Goal: Task Accomplishment & Management: Use online tool/utility

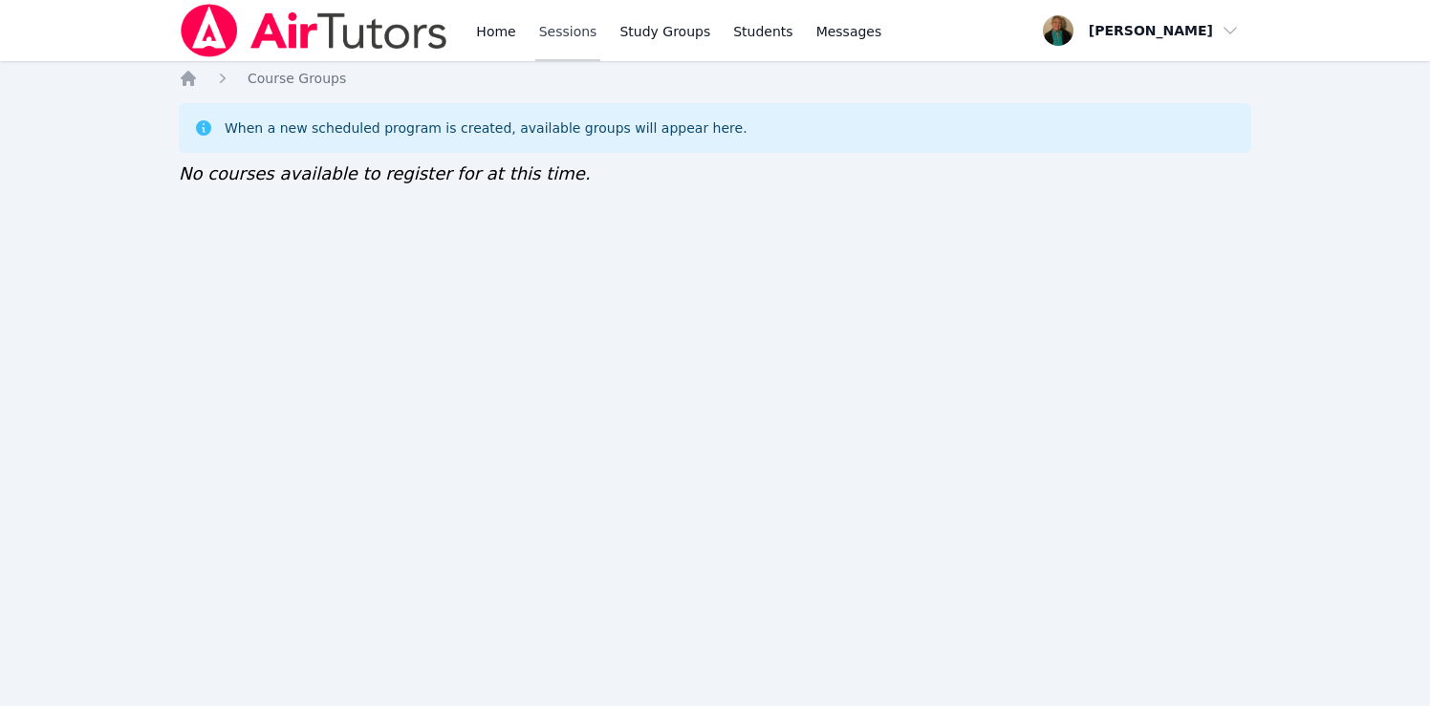
click at [550, 37] on link "Sessions" at bounding box center [568, 30] width 66 height 61
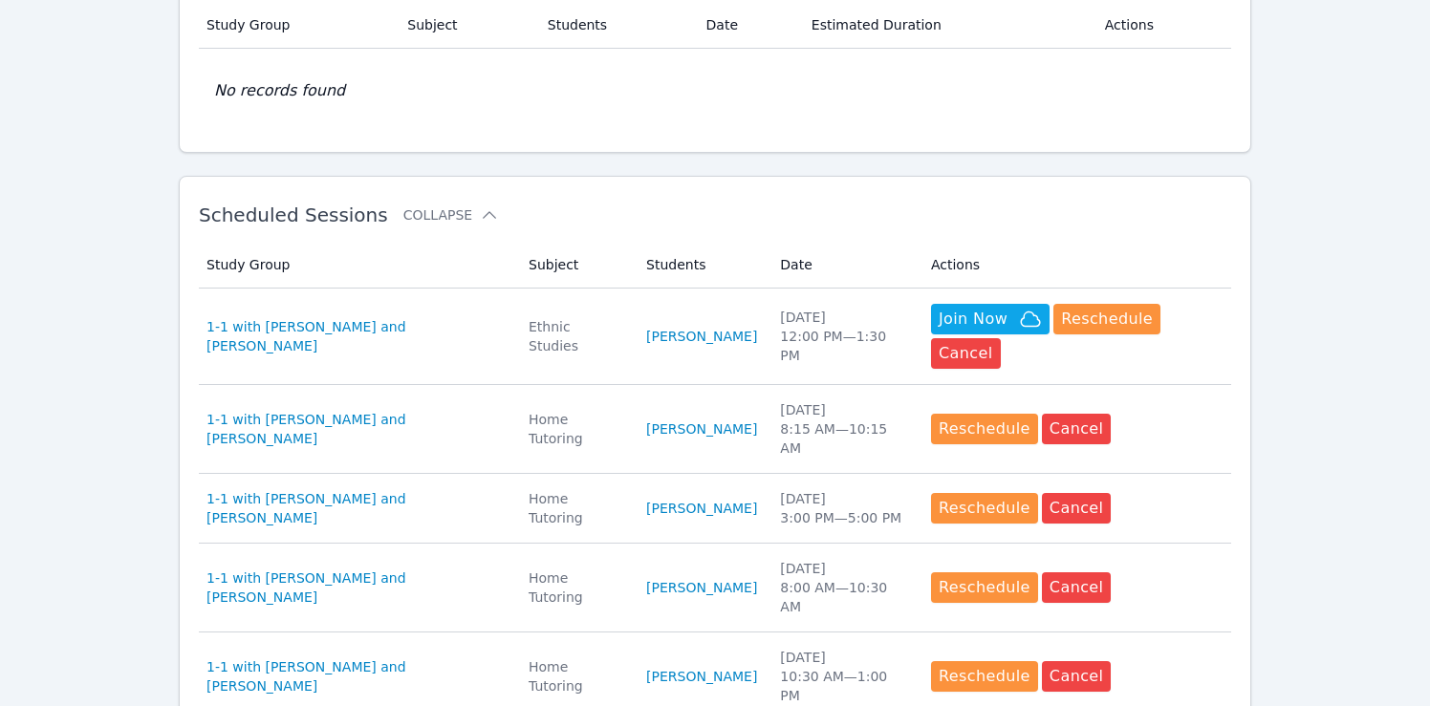
scroll to position [492, 0]
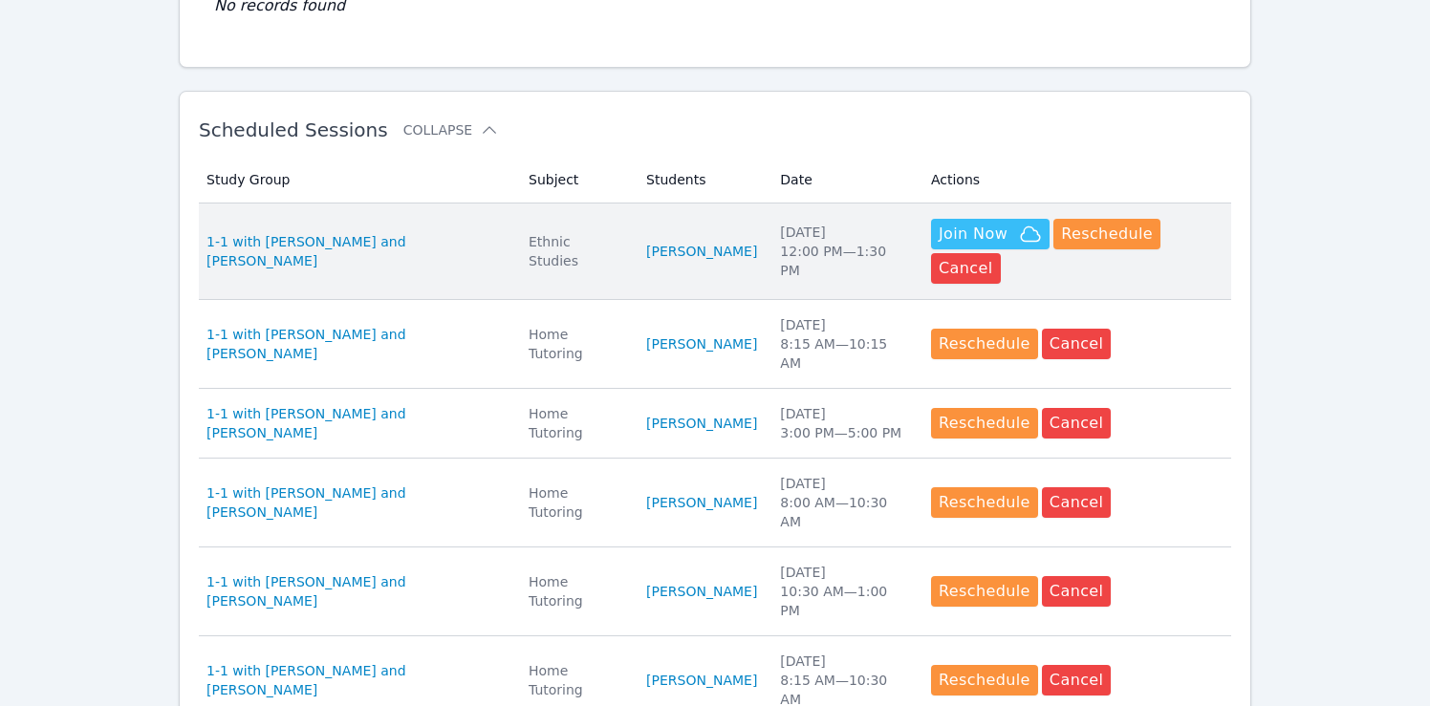
click at [970, 230] on span "Join Now" at bounding box center [973, 234] width 69 height 23
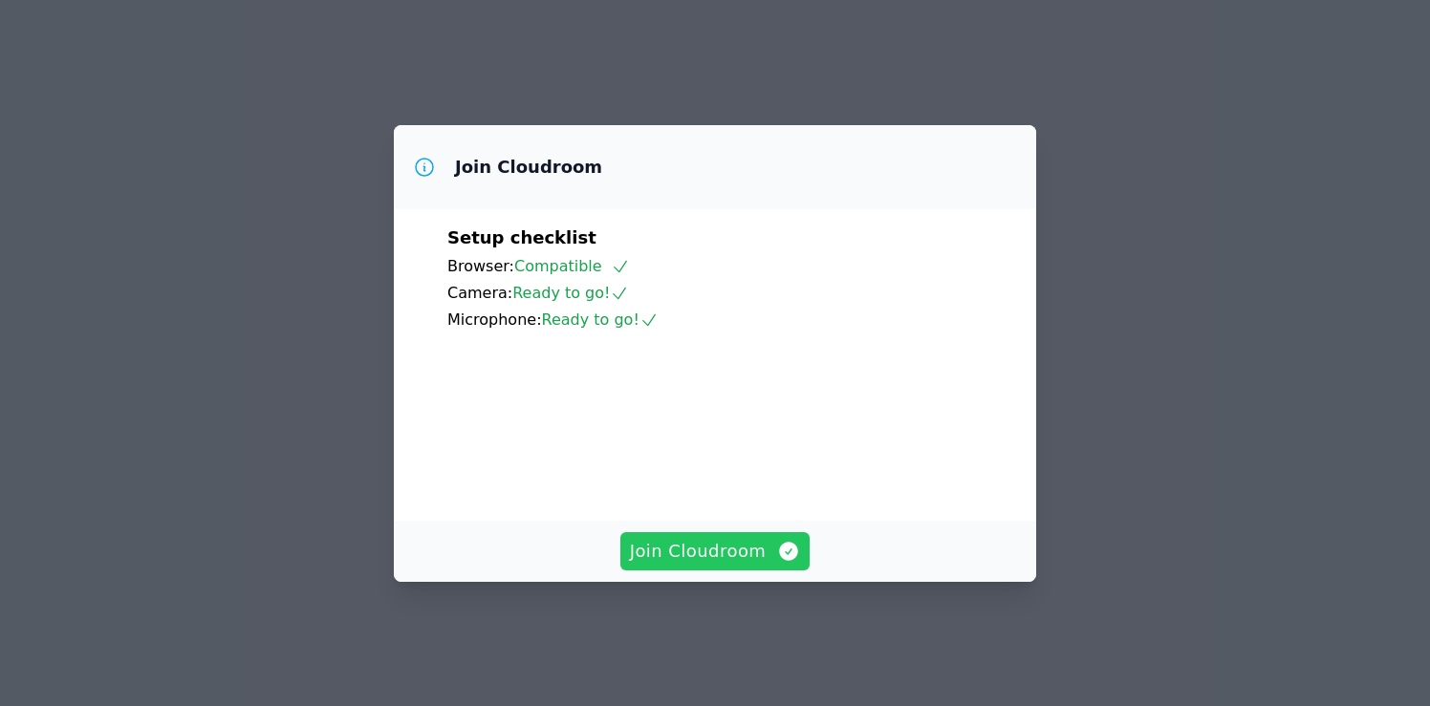
click at [735, 565] on span "Join Cloudroom" at bounding box center [715, 551] width 171 height 27
click at [706, 563] on span "Join Cloudroom" at bounding box center [715, 551] width 171 height 27
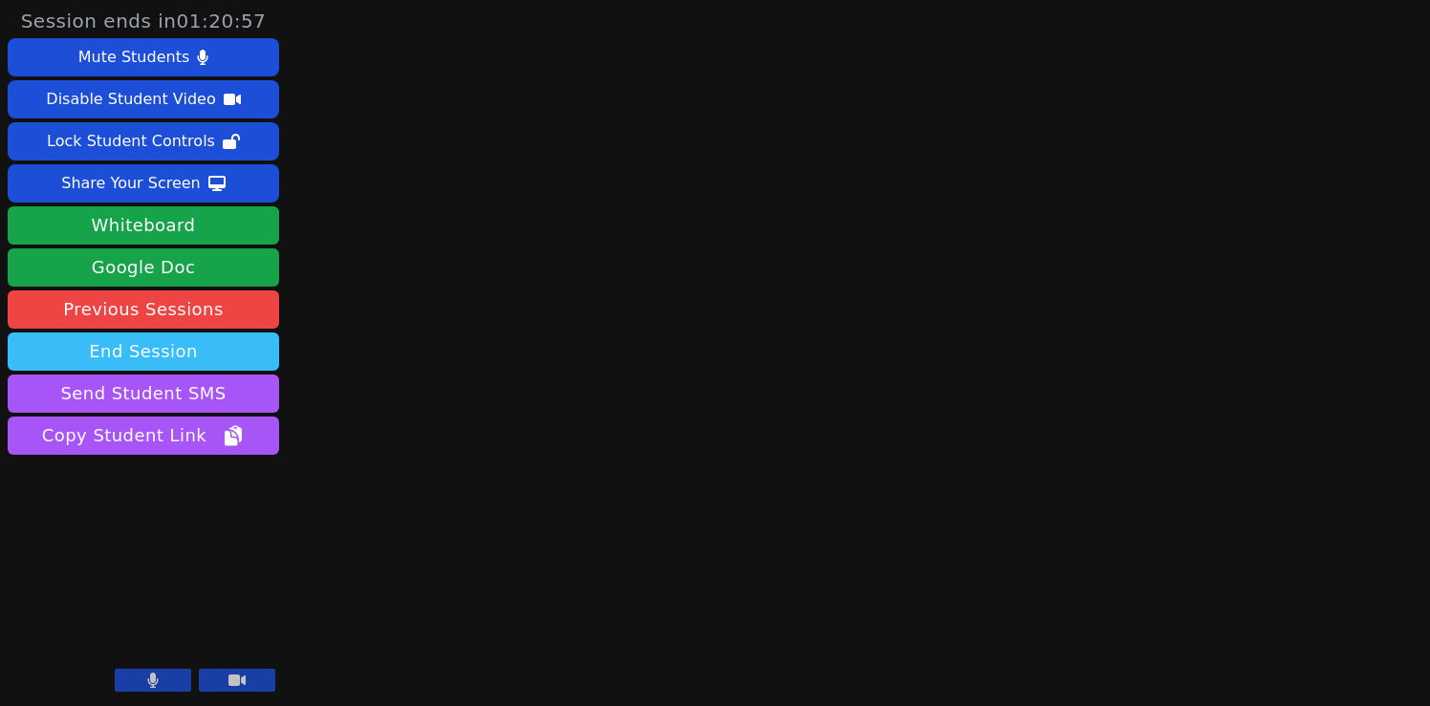
click at [240, 347] on button "End Session" at bounding box center [143, 352] width 271 height 38
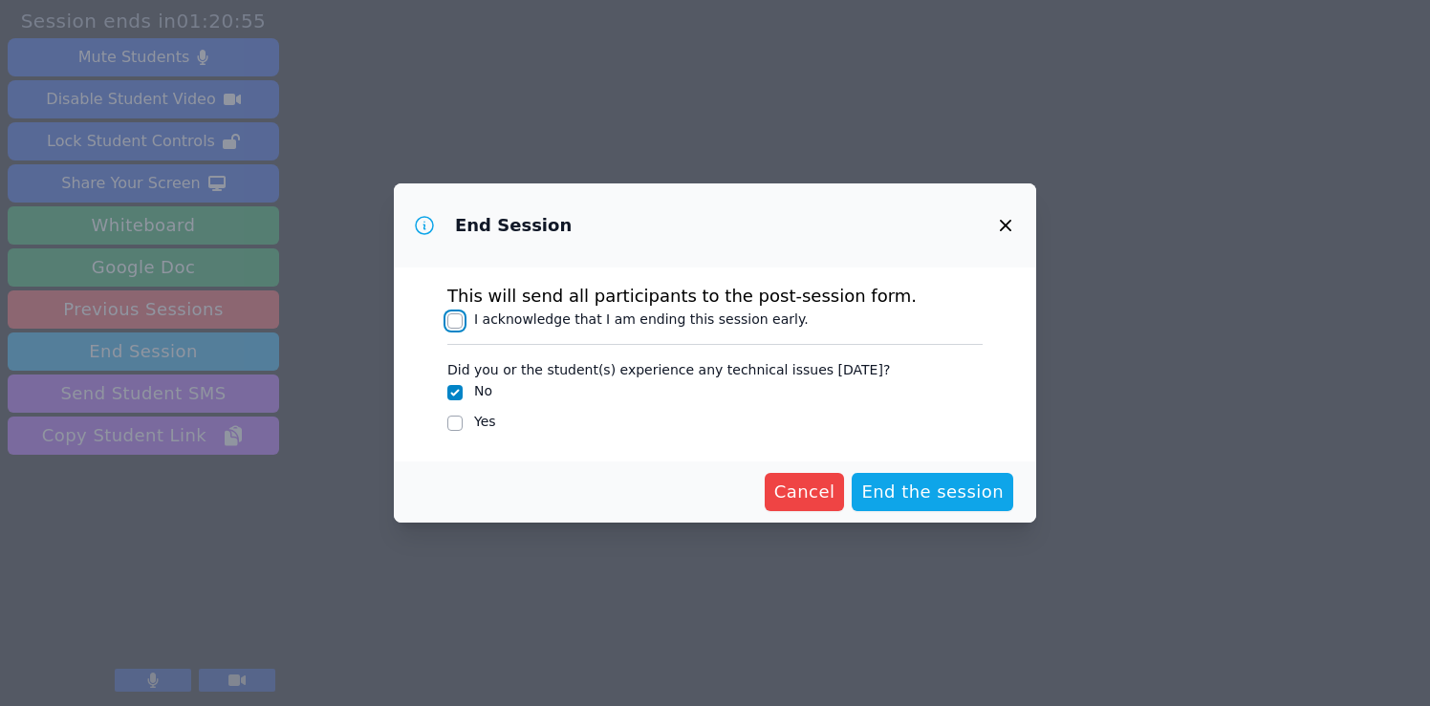
click at [451, 316] on input "I acknowledge that I am ending this session early." at bounding box center [454, 320] width 15 height 15
checkbox input "true"
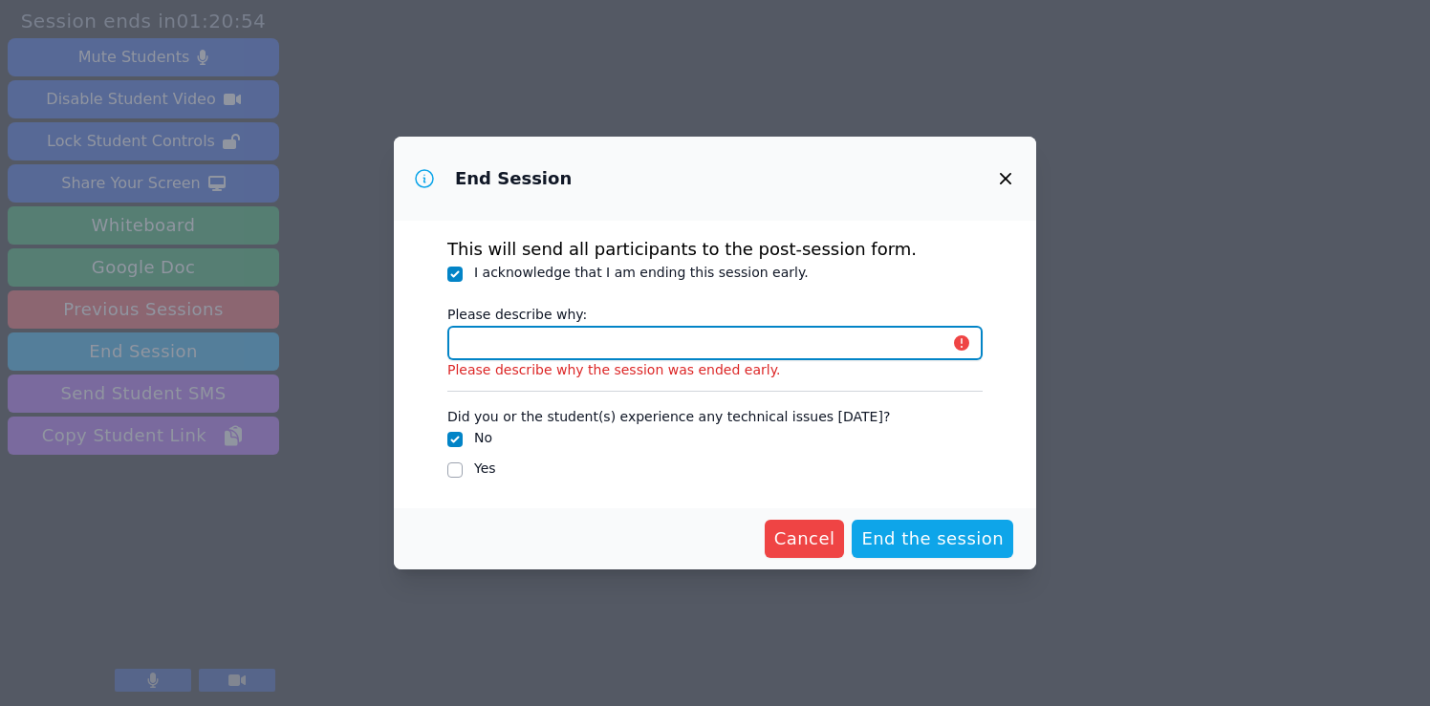
click at [485, 336] on input "Please describe why:" at bounding box center [714, 343] width 535 height 34
type input "same day cancellation"
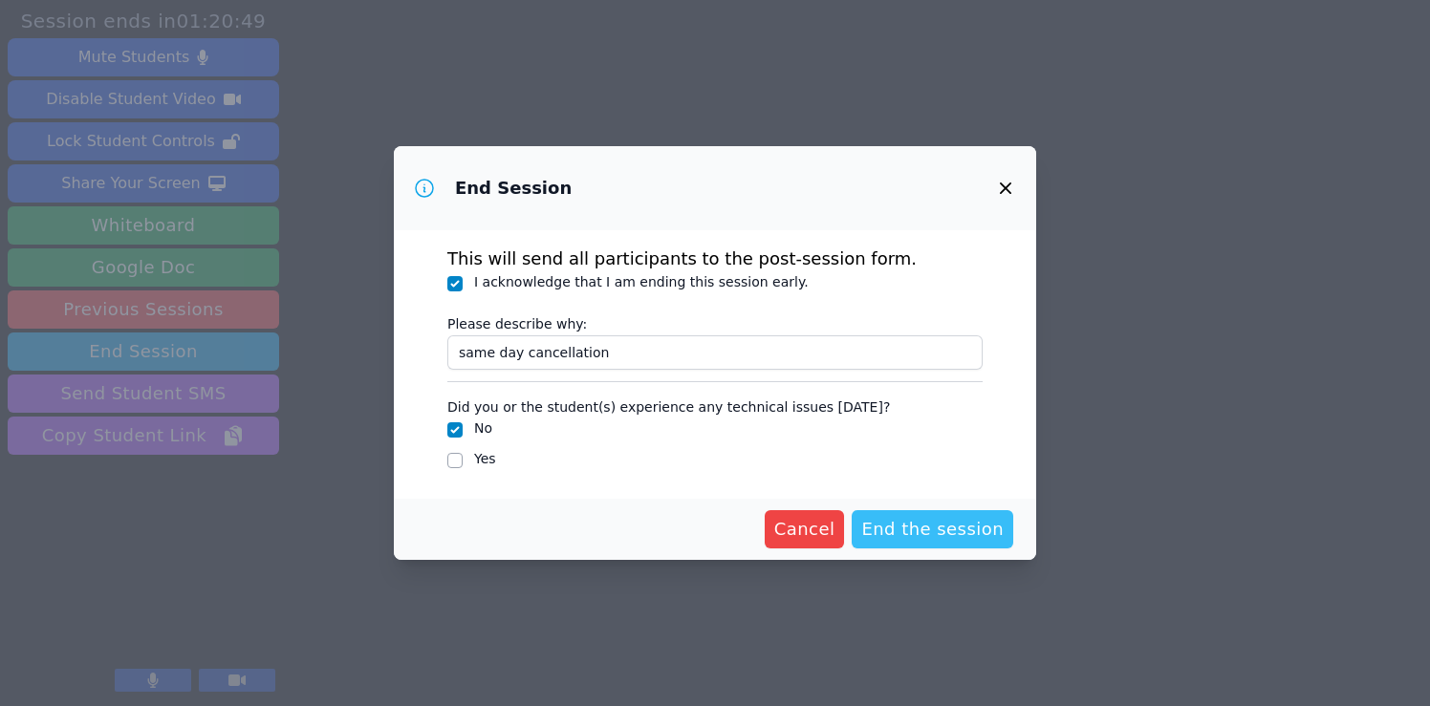
click at [947, 525] on span "End the session" at bounding box center [932, 529] width 142 height 27
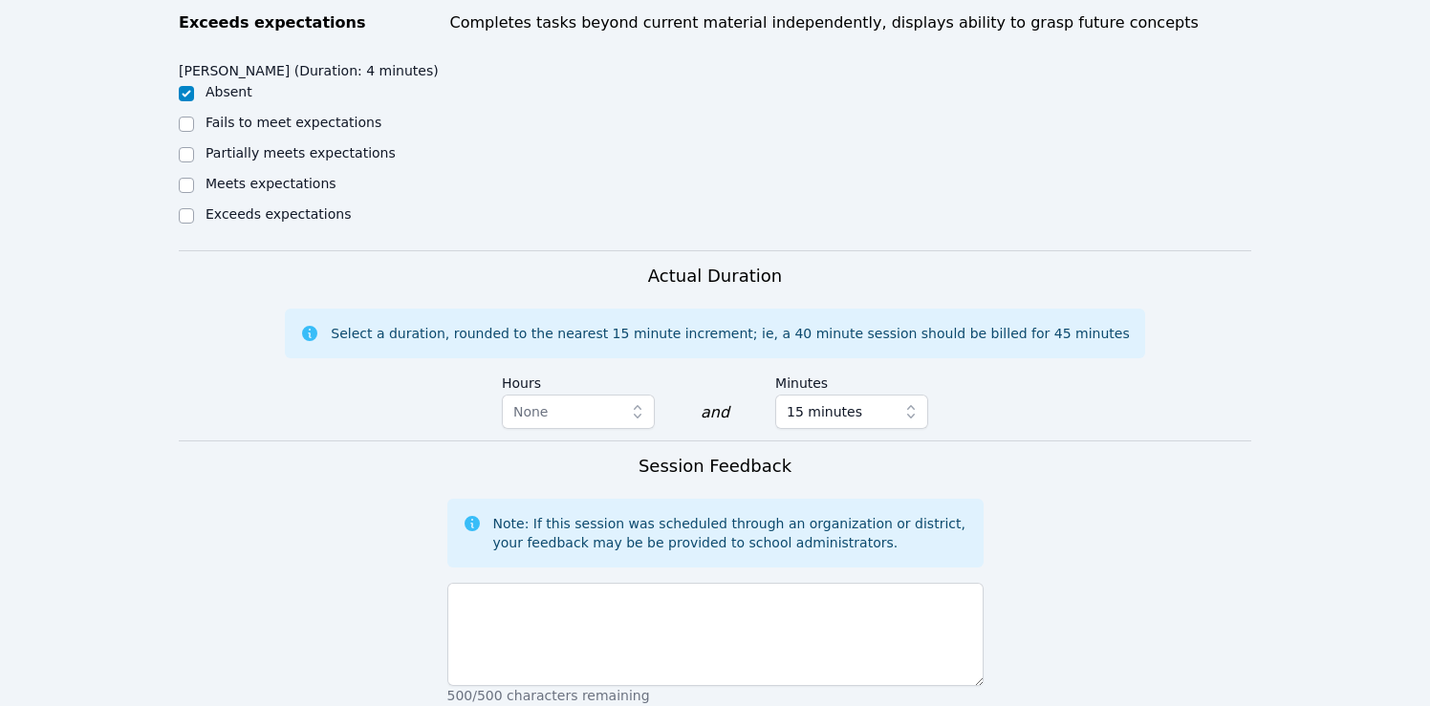
scroll to position [928, 0]
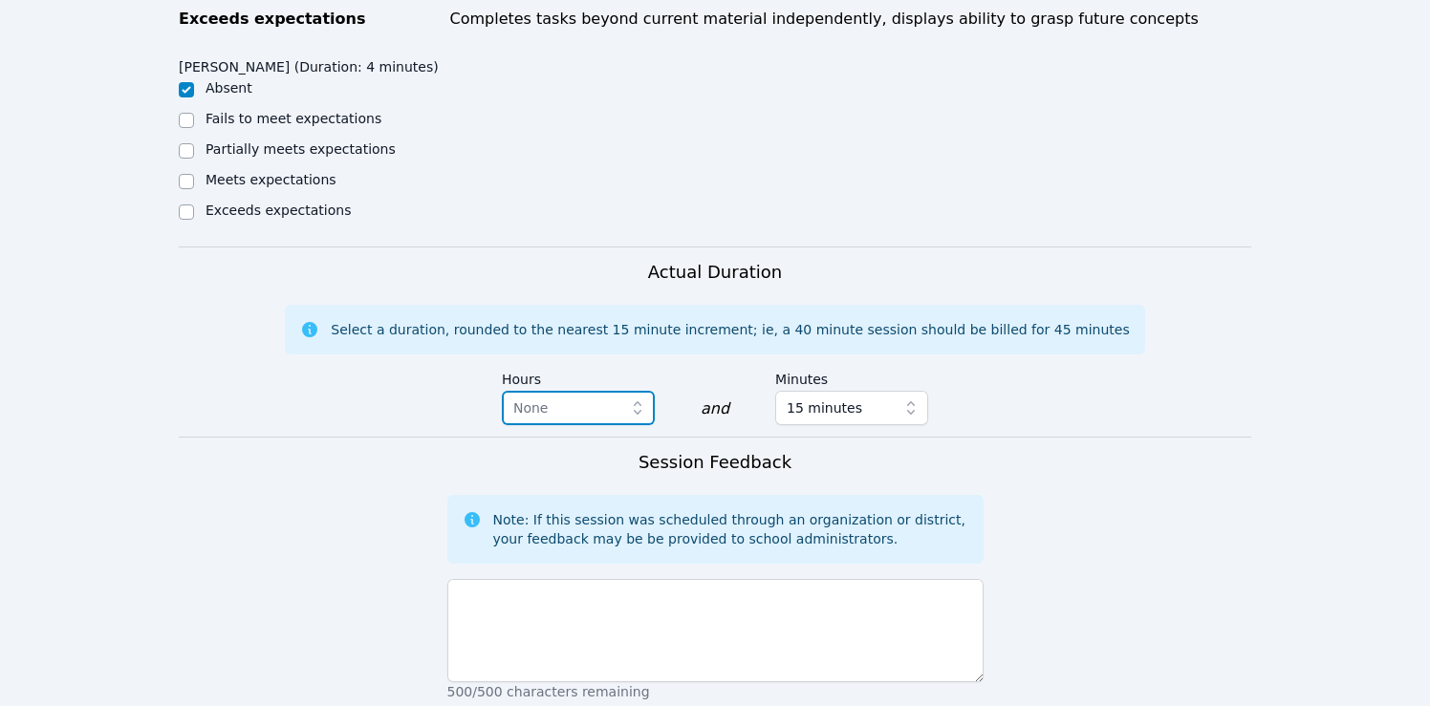
click at [639, 407] on icon "button" at bounding box center [637, 408] width 19 height 19
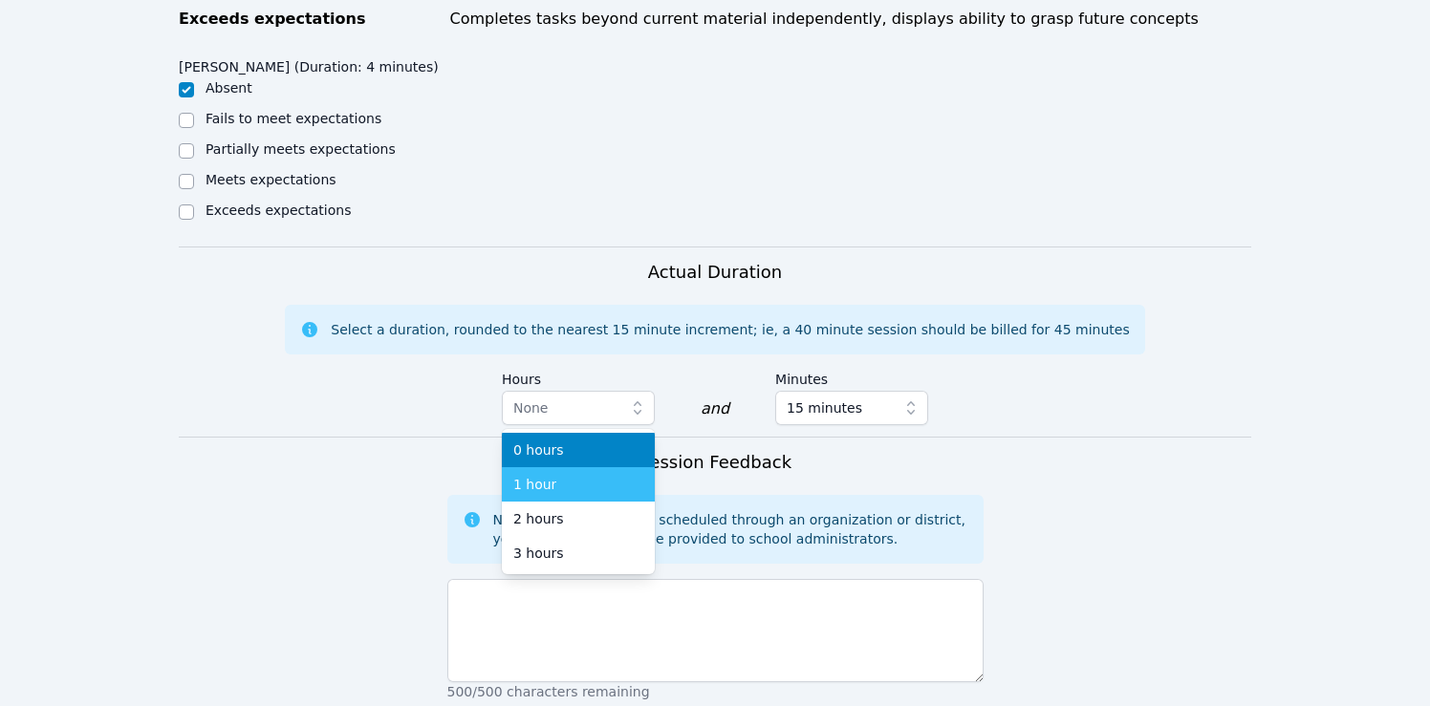
click at [608, 484] on div "1 hour" at bounding box center [578, 484] width 130 height 19
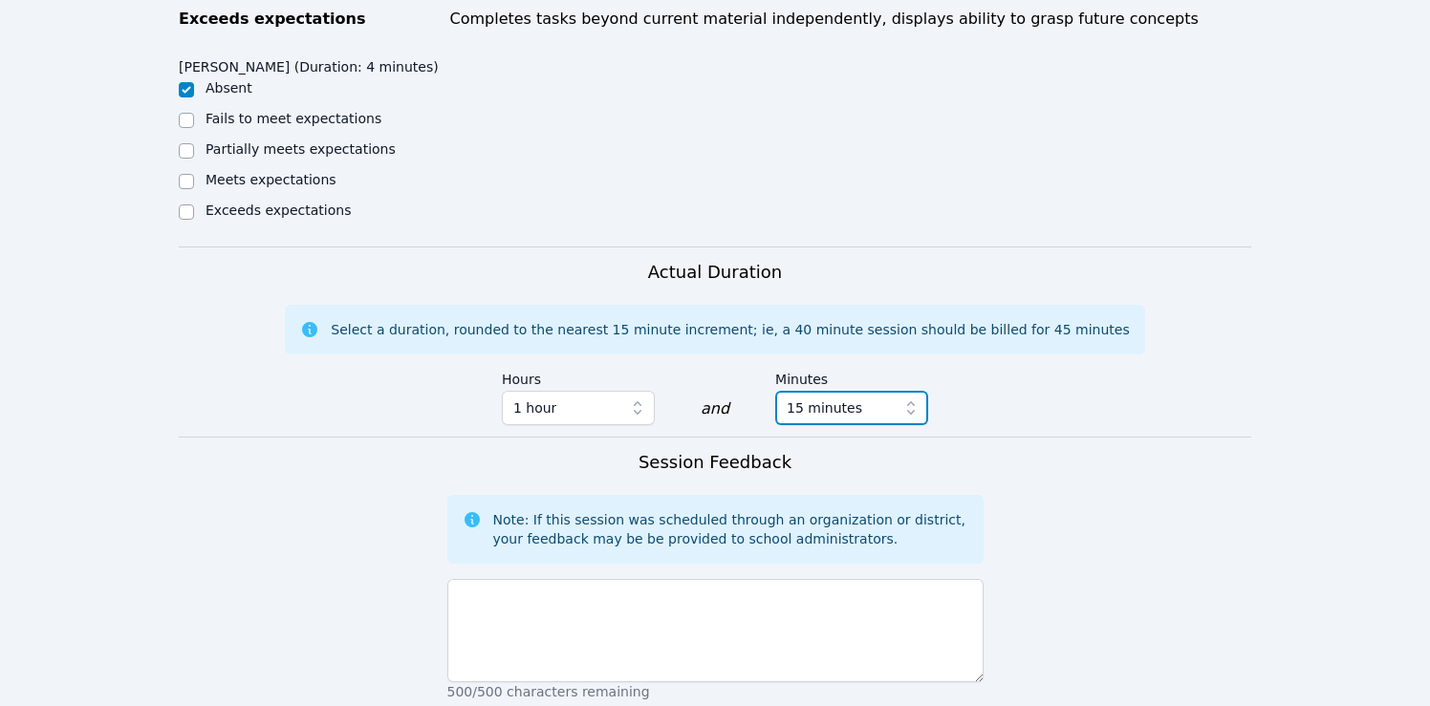
click at [815, 406] on span "15 minutes" at bounding box center [825, 408] width 76 height 23
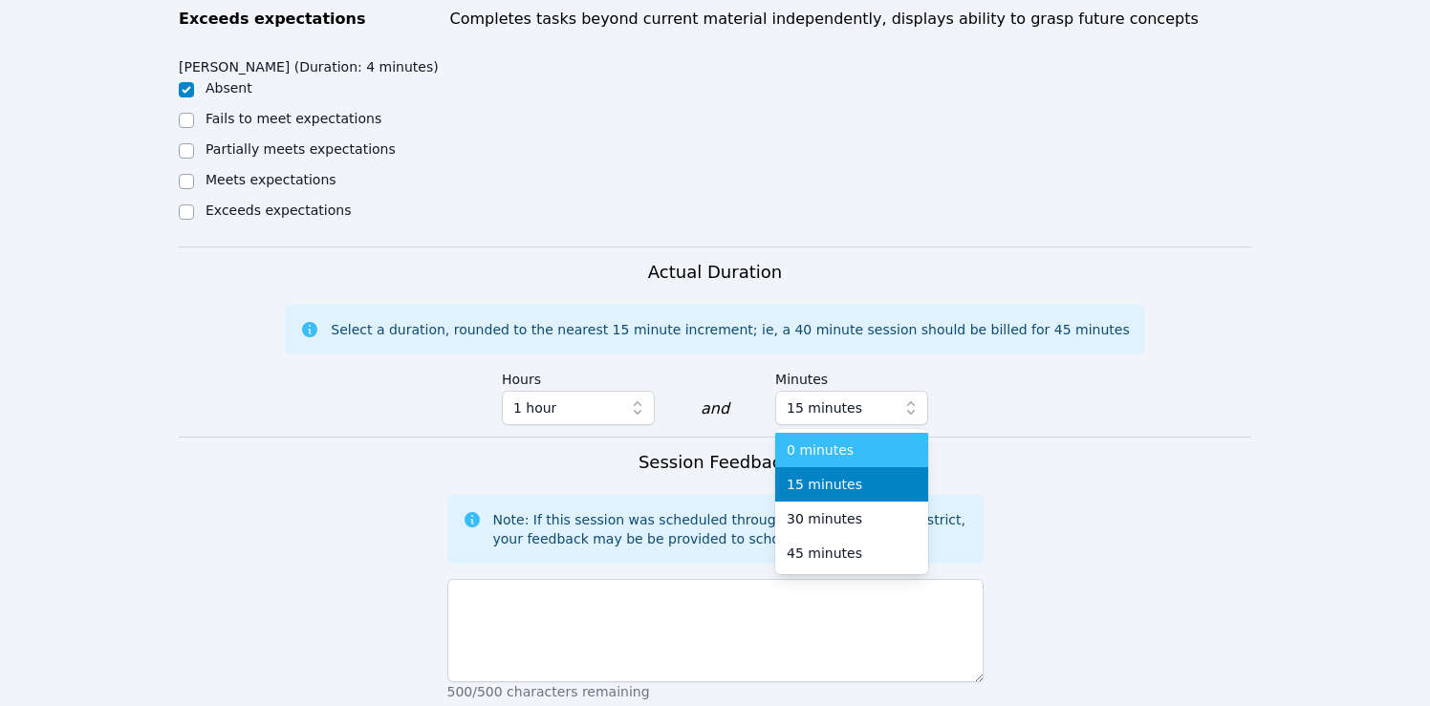
click at [813, 446] on span "0 minutes" at bounding box center [820, 450] width 67 height 19
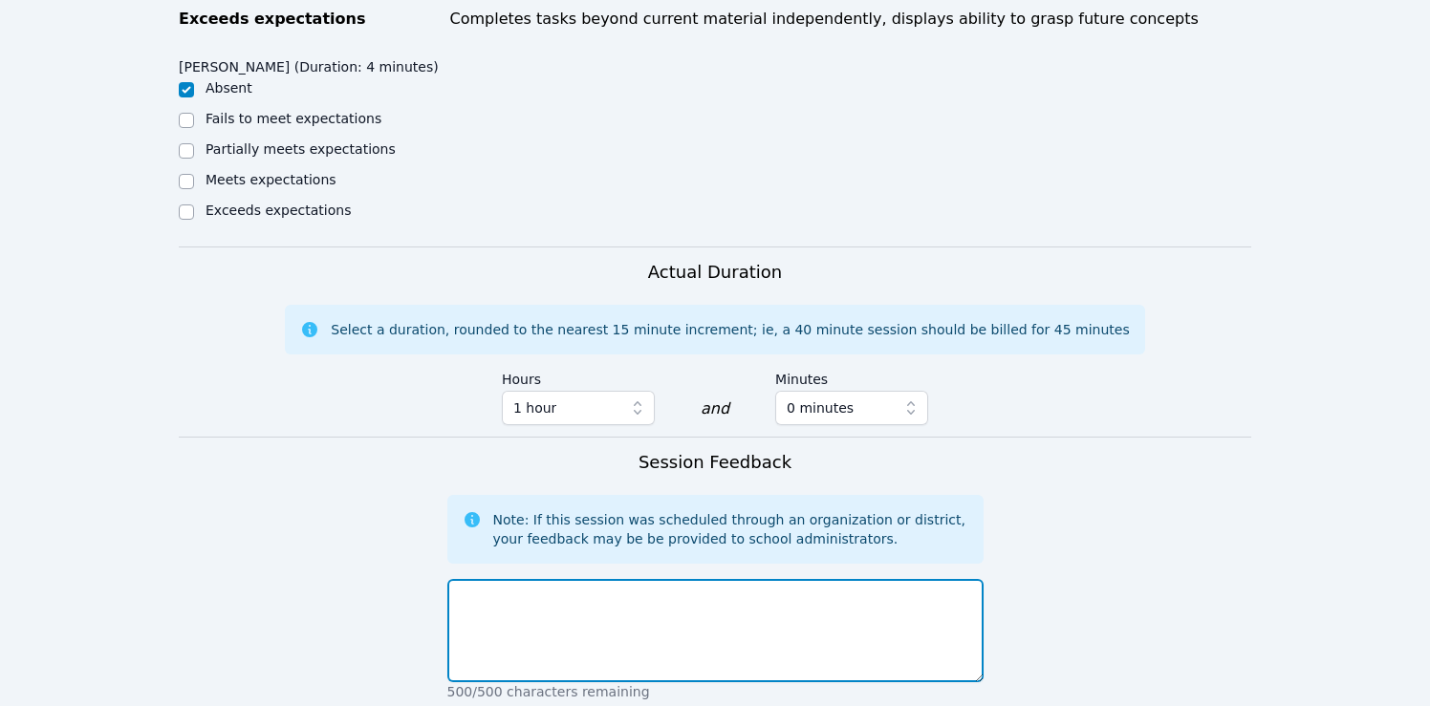
click at [670, 602] on textarea at bounding box center [715, 630] width 536 height 103
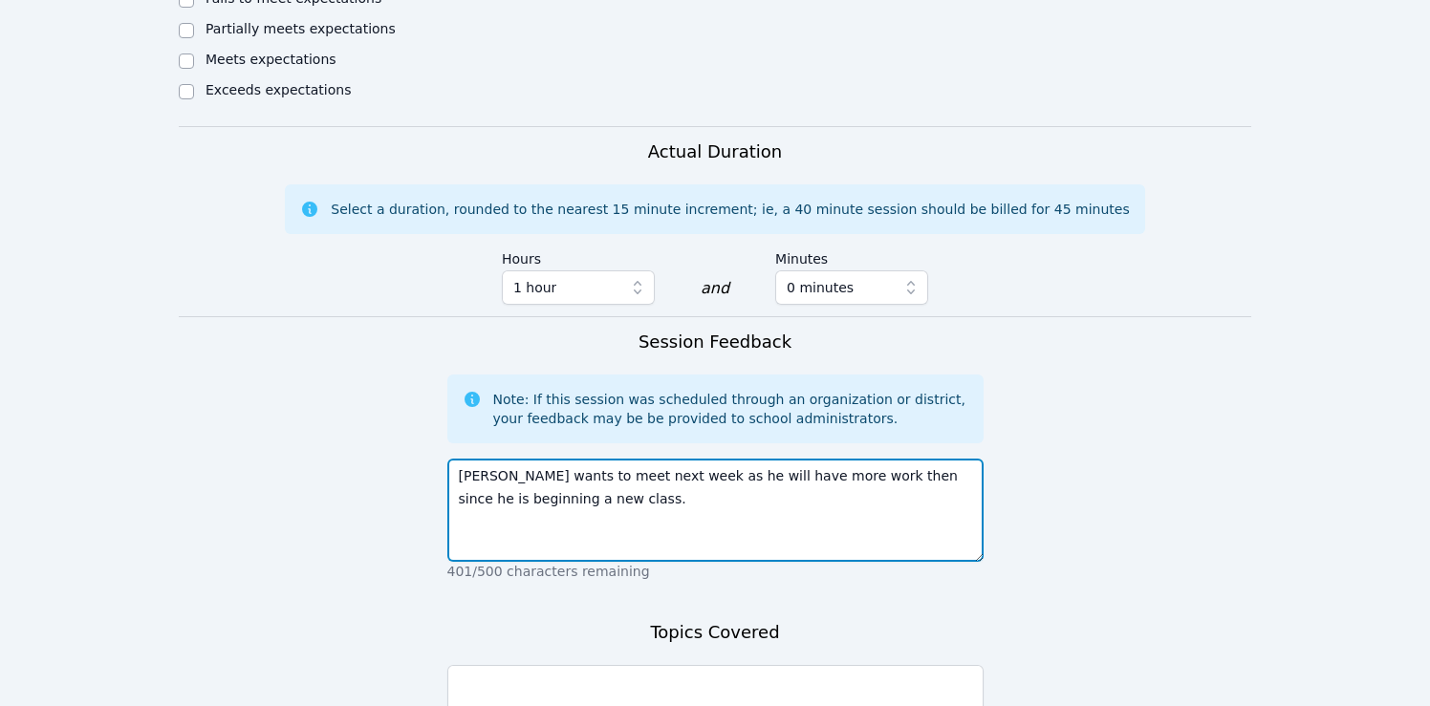
scroll to position [1179, 0]
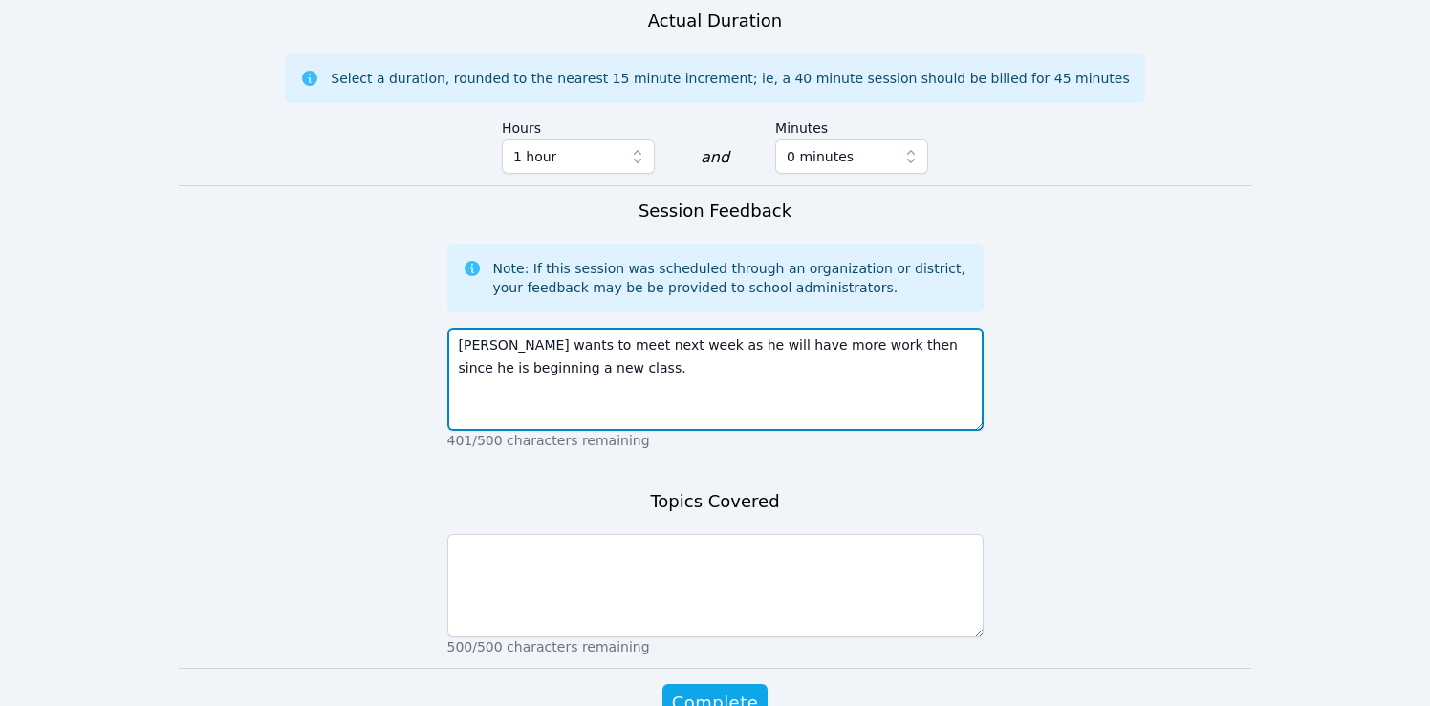
type textarea "Jeremiah wants to meet next week as he will have more work then since he is beg…"
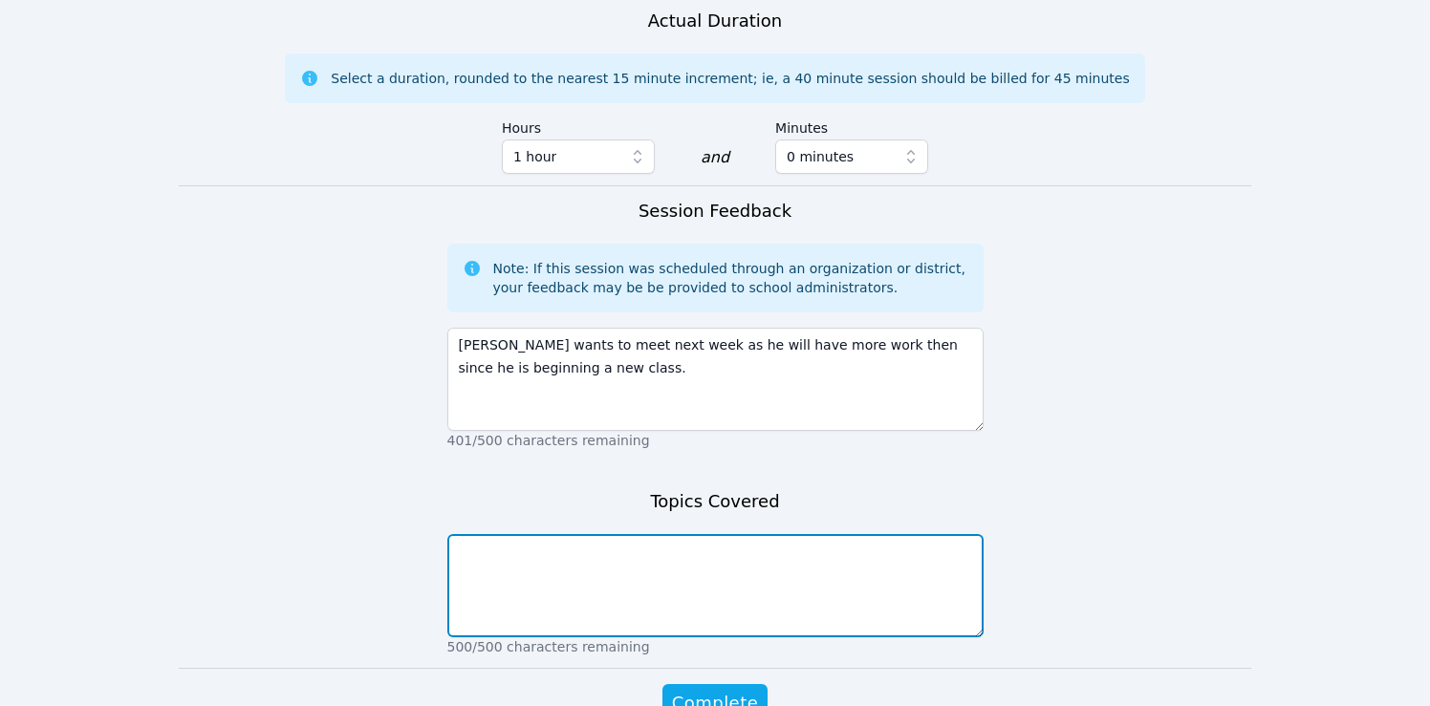
click at [665, 583] on textarea at bounding box center [715, 585] width 536 height 103
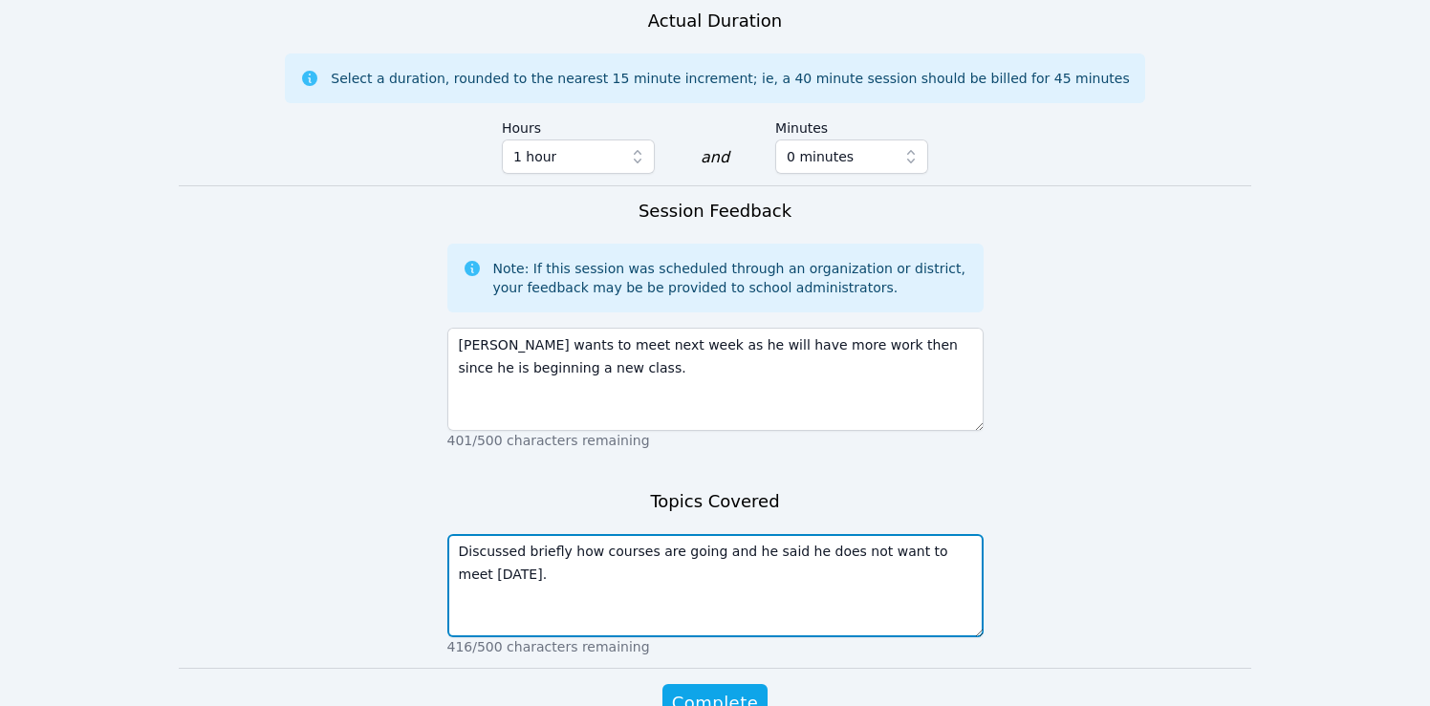
scroll to position [1287, 0]
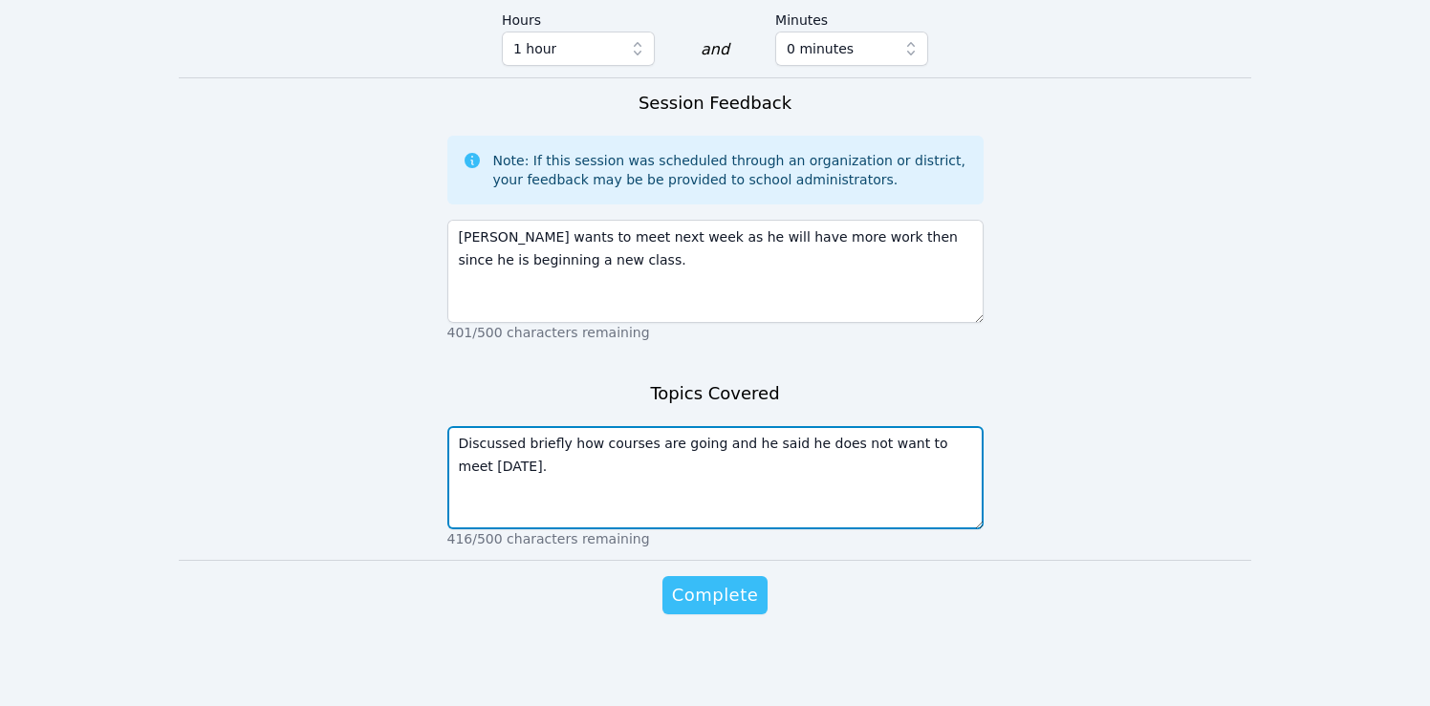
type textarea "Discussed briefly how courses are going and he said he does not want to meet to…"
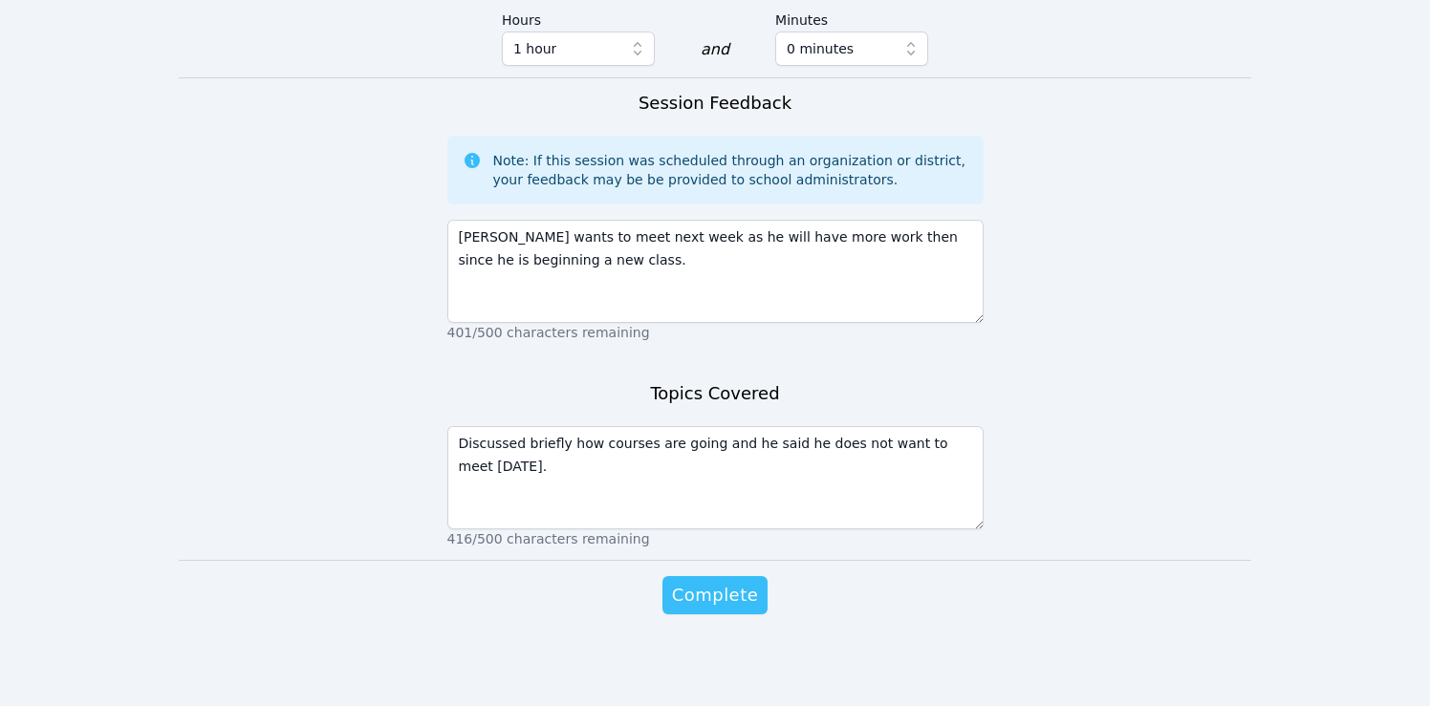
click at [724, 590] on span "Complete" at bounding box center [715, 595] width 86 height 27
